Goal: Information Seeking & Learning: Find specific fact

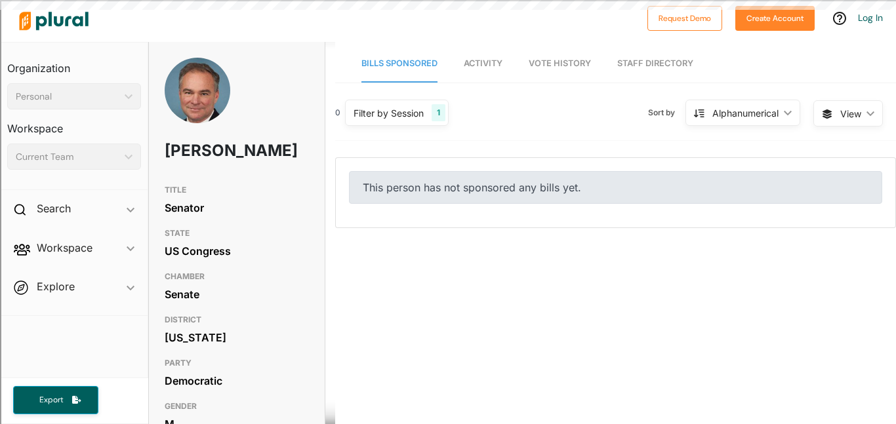
click at [367, 333] on div "0 Filter by Session 1 Filter by Session close Current Sessions US Congress 119t…" at bounding box center [615, 424] width 561 height 656
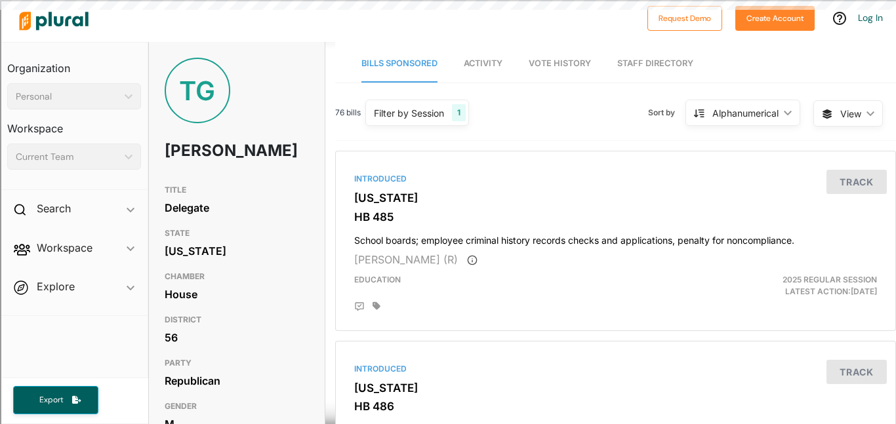
click at [191, 155] on h1 "Tom Garrett" at bounding box center [208, 150] width 87 height 39
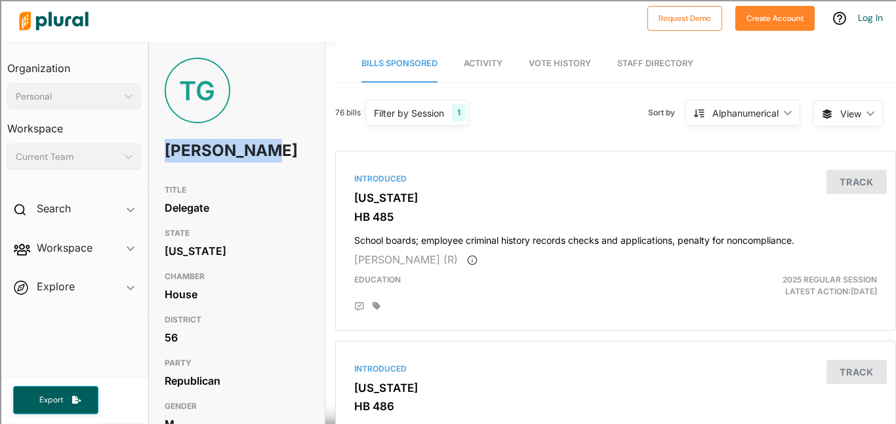
drag, startPoint x: 168, startPoint y: 151, endPoint x: 219, endPoint y: 173, distance: 55.6
click at [219, 171] on h1 "Tom Garrett" at bounding box center [208, 150] width 87 height 39
copy h1 "Tom Garrett"
click at [292, 203] on div "TITLE Delegate" at bounding box center [237, 199] width 144 height 43
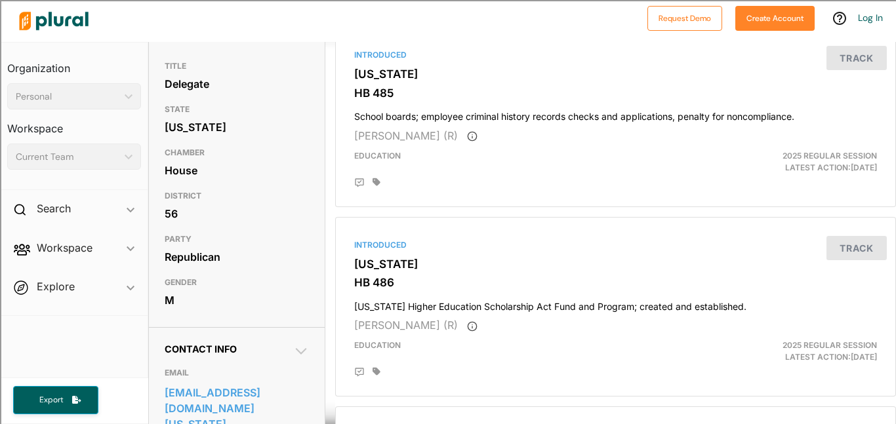
scroll to position [144, 0]
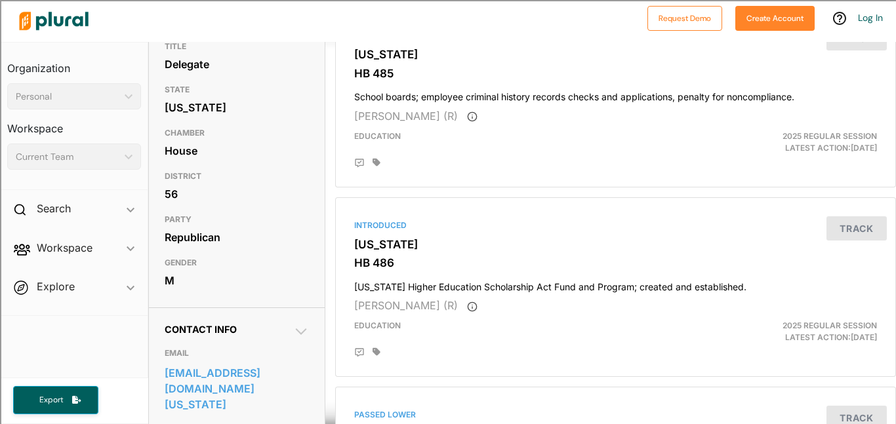
click at [163, 258] on div "TITLE Delegate STATE Virginia CHAMBER House DISTRICT 56 PARTY Republican GENDER…" at bounding box center [237, 165] width 176 height 260
drag, startPoint x: 165, startPoint y: 259, endPoint x: 220, endPoint y: 263, distance: 55.9
click at [220, 247] on div "Republican" at bounding box center [237, 238] width 144 height 20
copy div "Republican"
click at [289, 161] on div "House" at bounding box center [237, 151] width 144 height 20
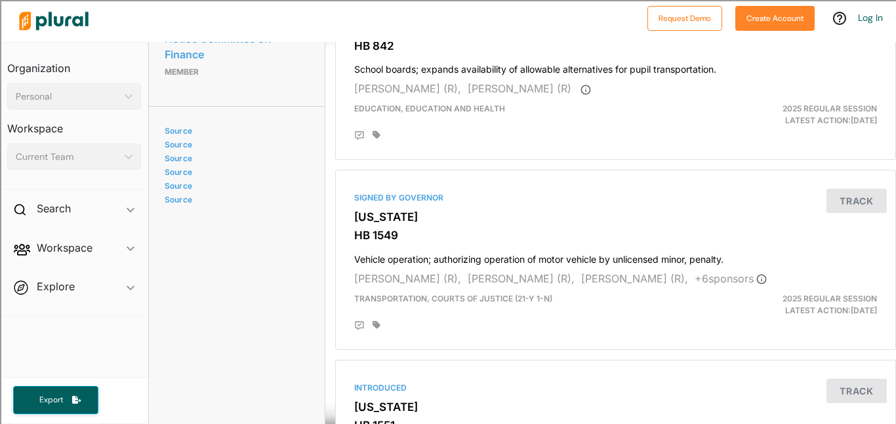
scroll to position [0, 0]
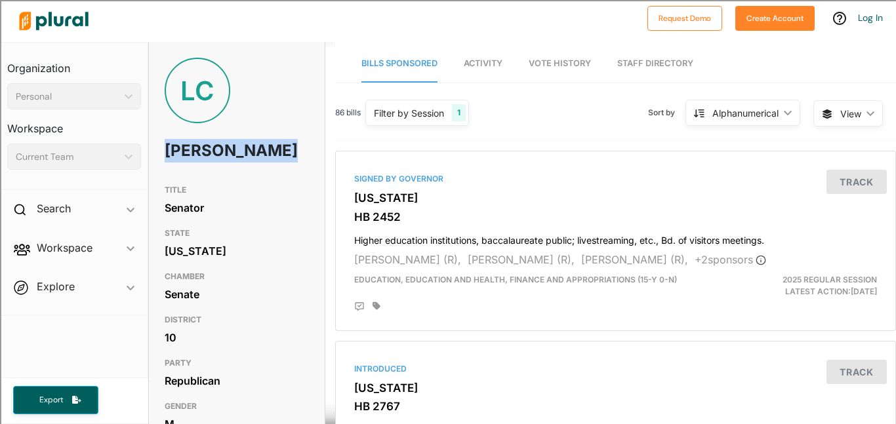
drag, startPoint x: 180, startPoint y: 160, endPoint x: 209, endPoint y: 176, distance: 33.2
click at [209, 171] on h1 "Luther Cifers" at bounding box center [208, 150] width 87 height 39
click at [279, 174] on div "LC Luther Cifers" at bounding box center [237, 118] width 176 height 121
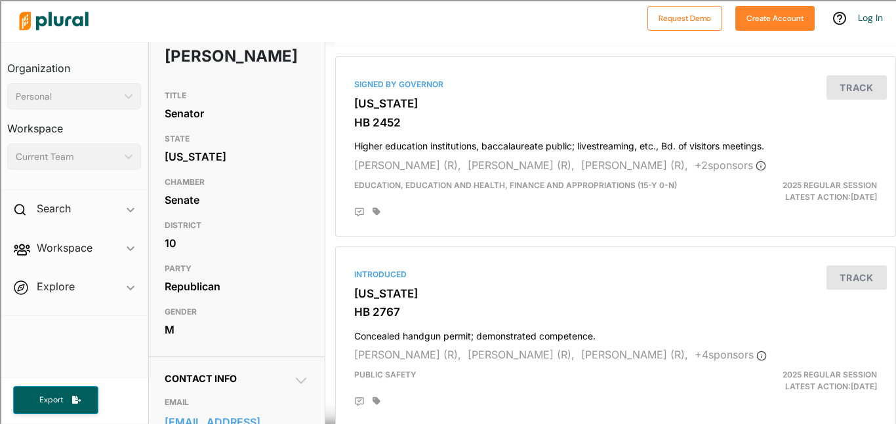
scroll to position [100, 0]
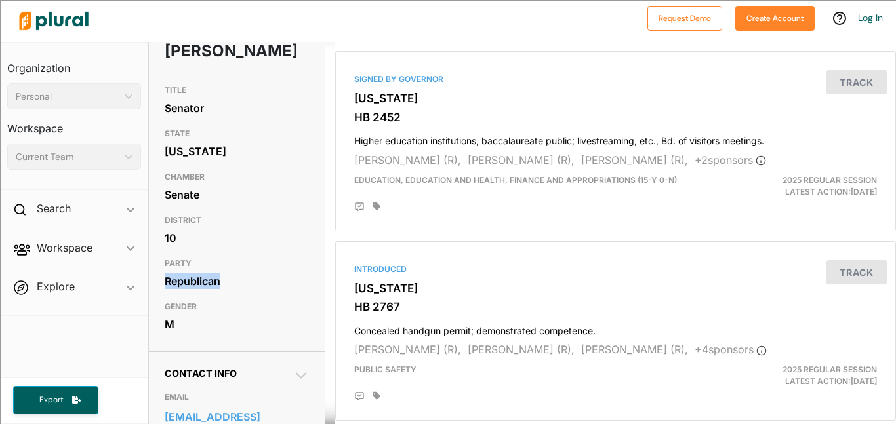
drag, startPoint x: 218, startPoint y: 304, endPoint x: 166, endPoint y: 300, distance: 52.7
click at [166, 291] on div "Republican" at bounding box center [237, 282] width 144 height 20
copy div "Republican"
click at [298, 272] on h3 "PARTY" at bounding box center [237, 264] width 144 height 16
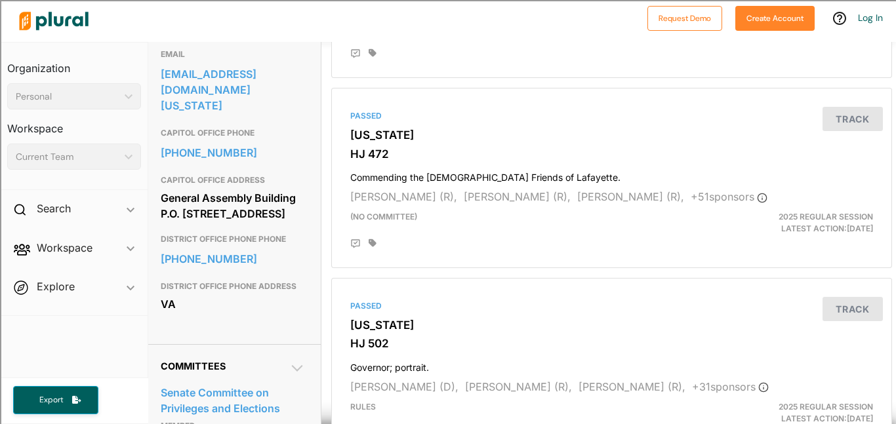
scroll to position [441, 5]
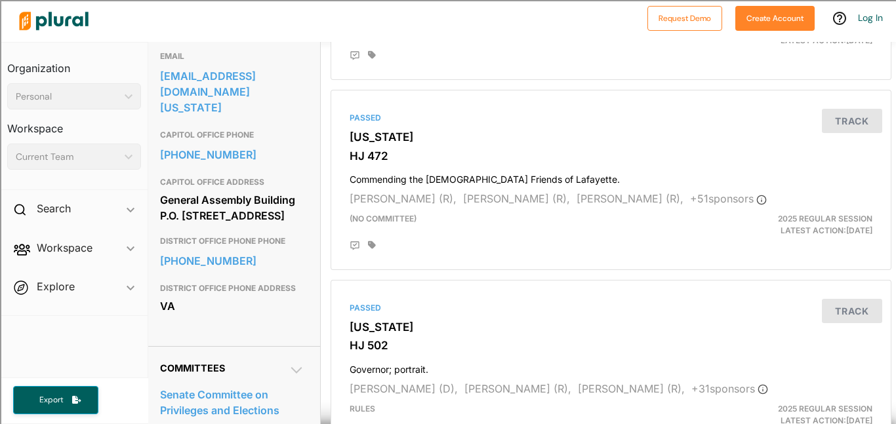
click at [158, 210] on div "Contact Info EMAIL senatorcifers@senate.virginia.gov CAPITOL OFFICE PHONE 804-6…" at bounding box center [232, 178] width 176 height 336
drag, startPoint x: 159, startPoint y: 207, endPoint x: 224, endPoint y: 229, distance: 68.7
click at [224, 226] on div "General Assembly Building P.O. Box 396 Richmond, VA 23218" at bounding box center [232, 207] width 144 height 35
copy div "General Assembly Building P.O. Box 396"
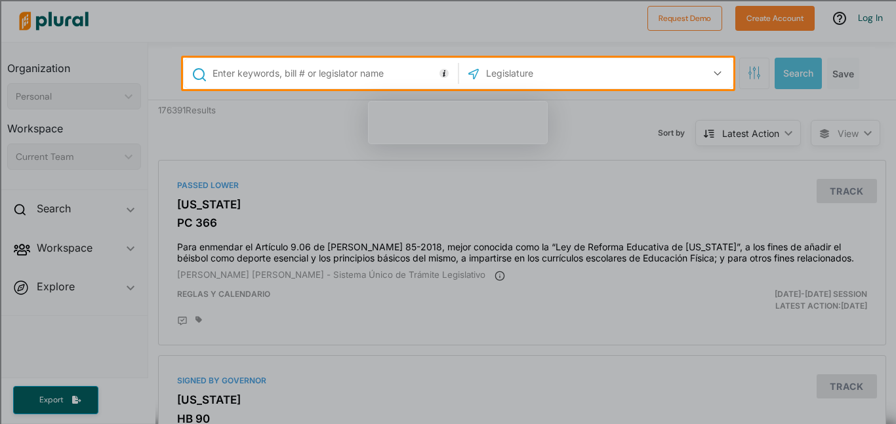
click at [325, 77] on input "text" at bounding box center [332, 73] width 243 height 25
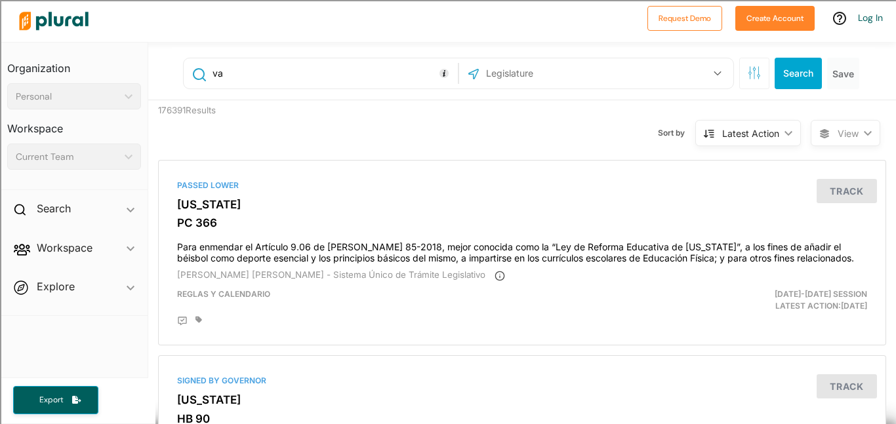
type input "va"
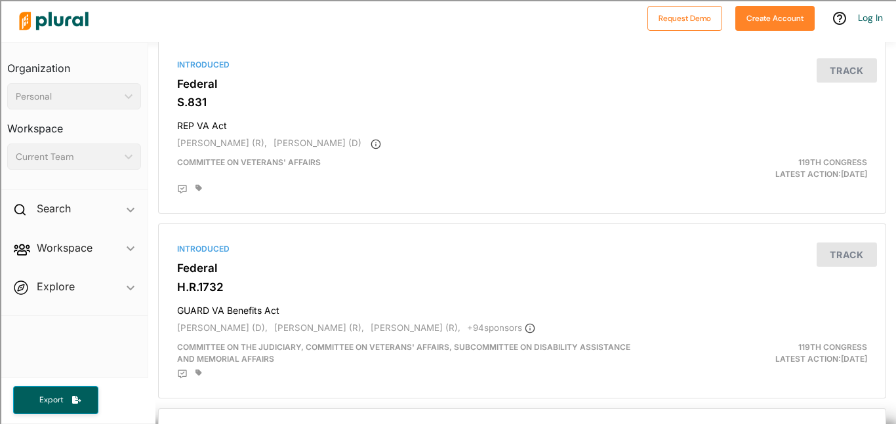
scroll to position [636, 0]
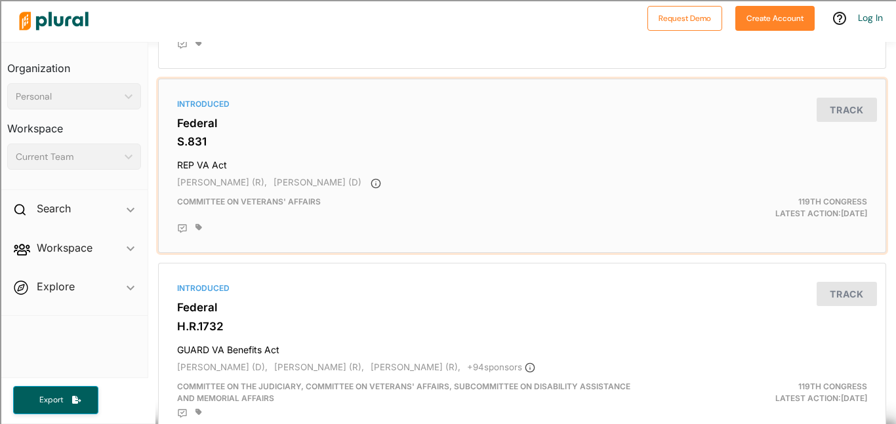
click at [636, 140] on h3 "S.831" at bounding box center [522, 141] width 690 height 13
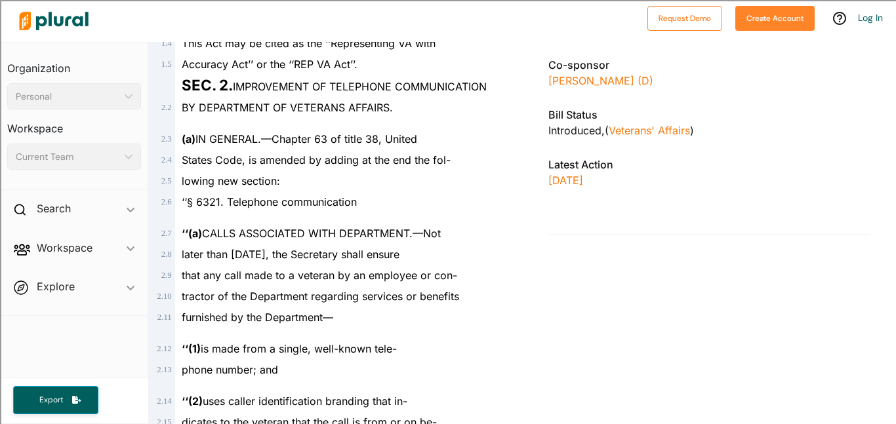
scroll to position [1088, 0]
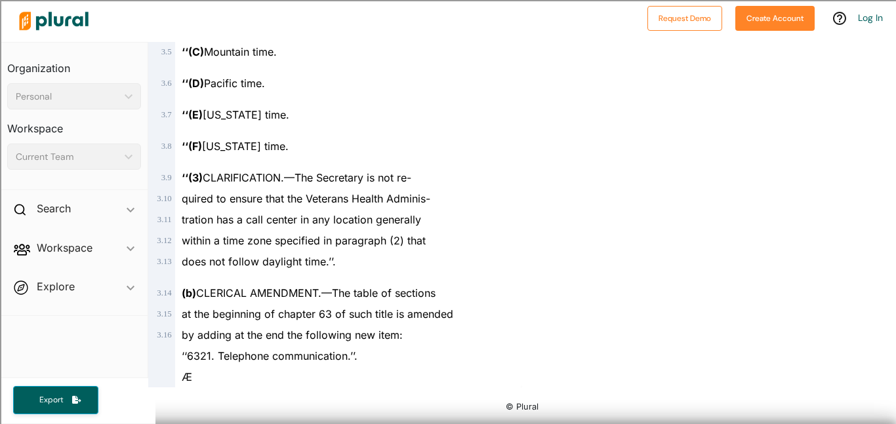
click at [360, 100] on div "‘‘(E) [US_STATE] time." at bounding box center [341, 109] width 332 height 31
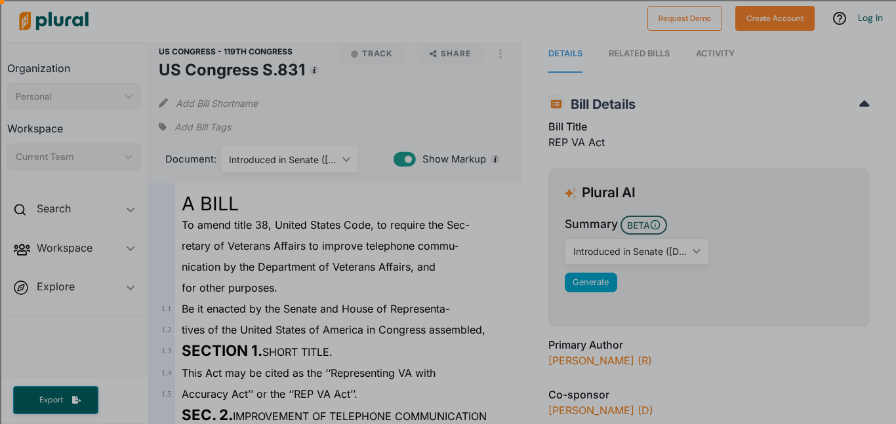
scroll to position [0, 0]
